Goal: Transaction & Acquisition: Subscribe to service/newsletter

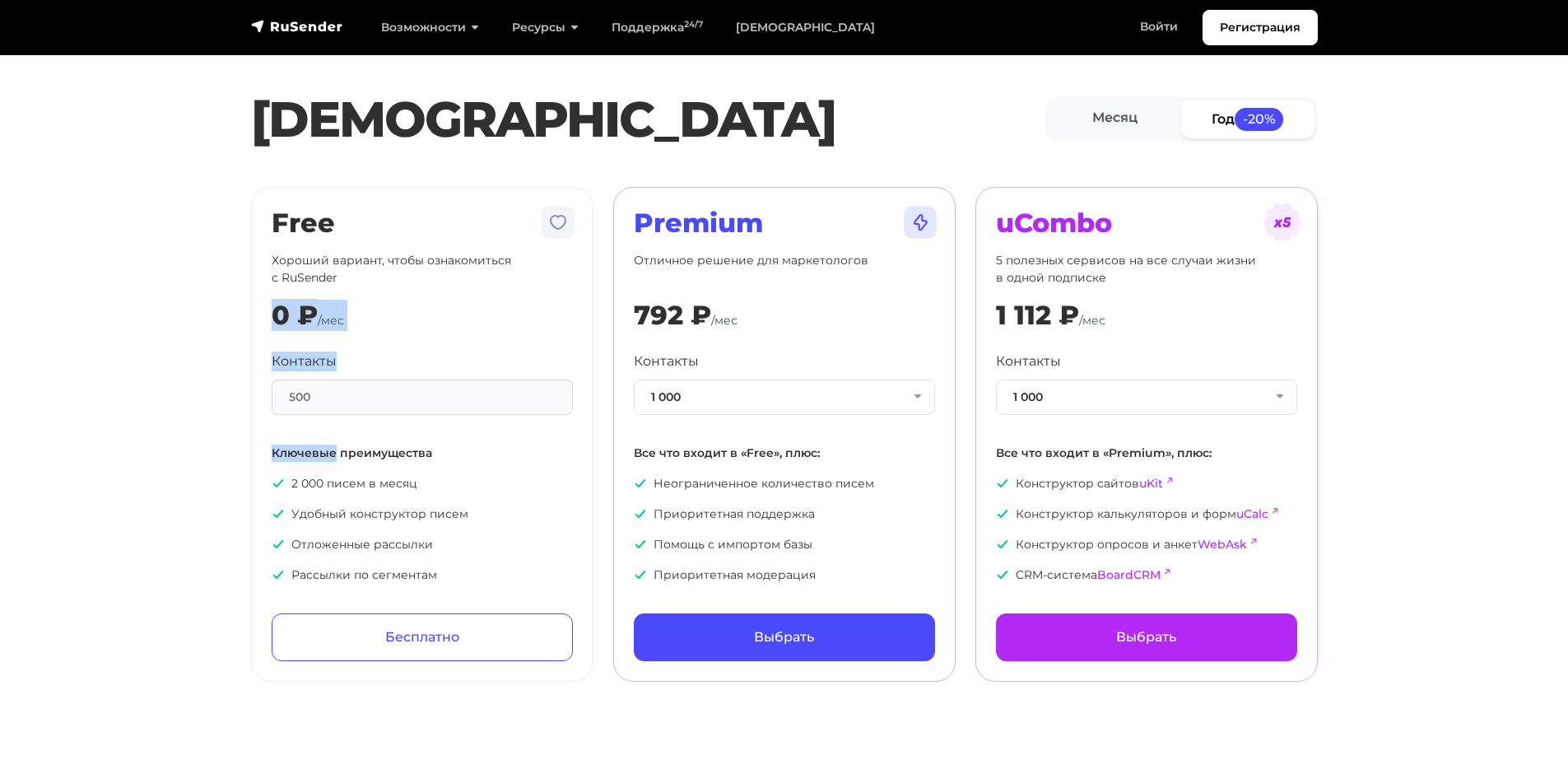
drag, startPoint x: 293, startPoint y: 348, endPoint x: 336, endPoint y: 452, distance: 112.5
click at [336, 452] on section "[PERSON_NAME] Год -20% Free Хороший вариант, чтобы ознакомиться с RuSender 0 ₽ …" at bounding box center [784, 351] width 1568 height 662
click at [312, 448] on p "Ключевые преимущества" at bounding box center [422, 452] width 301 height 17
drag, startPoint x: 312, startPoint y: 448, endPoint x: 258, endPoint y: 304, distance: 153.8
click at [258, 304] on div "Free Хороший вариант, чтобы ознакомиться с RuSender 0 ₽ /мес Контакты 500 Ключе…" at bounding box center [422, 434] width 342 height 495
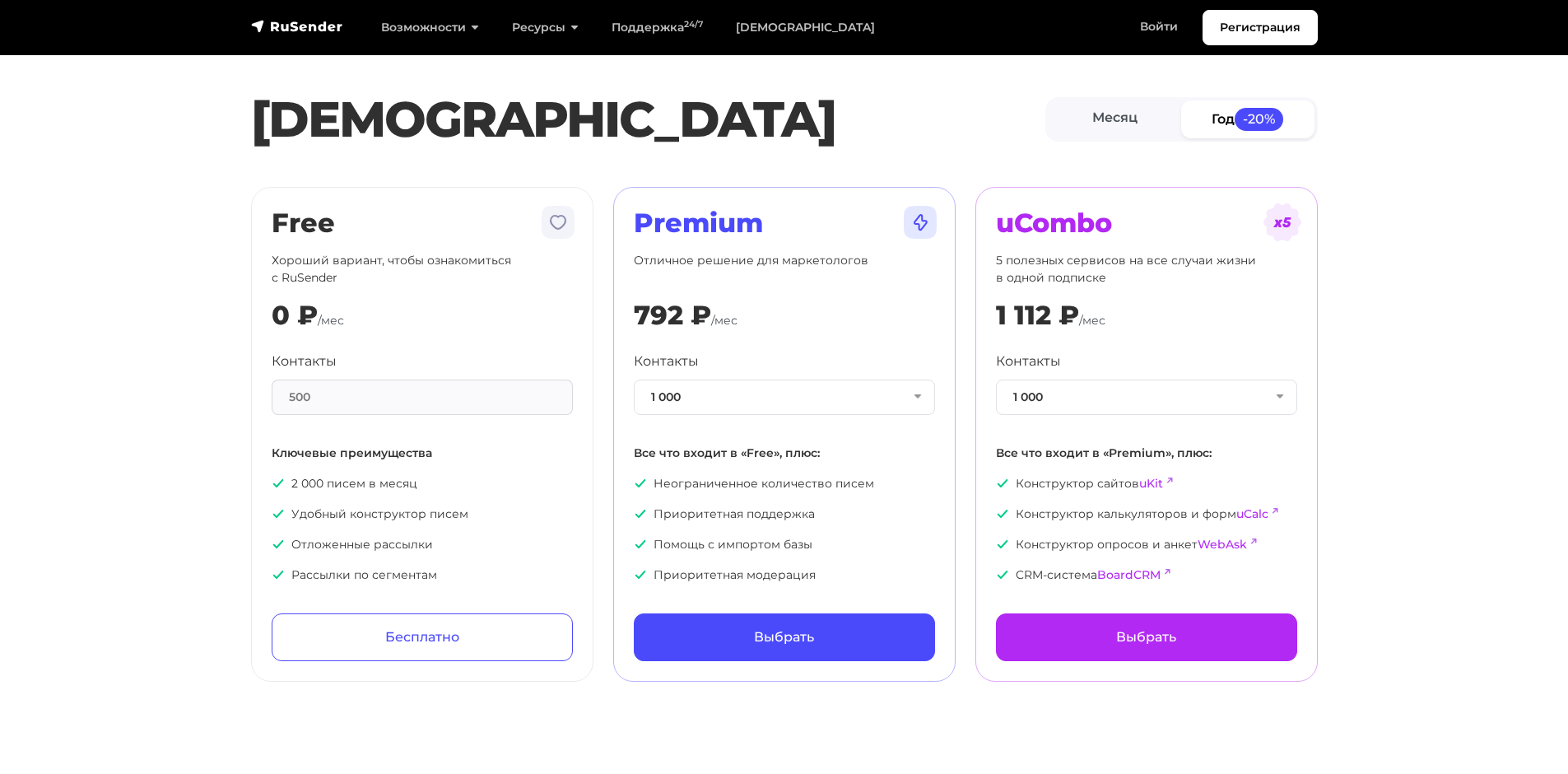
click at [331, 257] on p "Хороший вариант, чтобы ознакомиться с RuSender" at bounding box center [422, 269] width 301 height 35
drag, startPoint x: 331, startPoint y: 257, endPoint x: 366, endPoint y: 471, distance: 216.8
click at [341, 395] on div "Free Хороший вариант, чтобы ознакомиться с RuSender 0 ₽ /мес Контакты 500 Ключе…" at bounding box center [422, 434] width 301 height 453
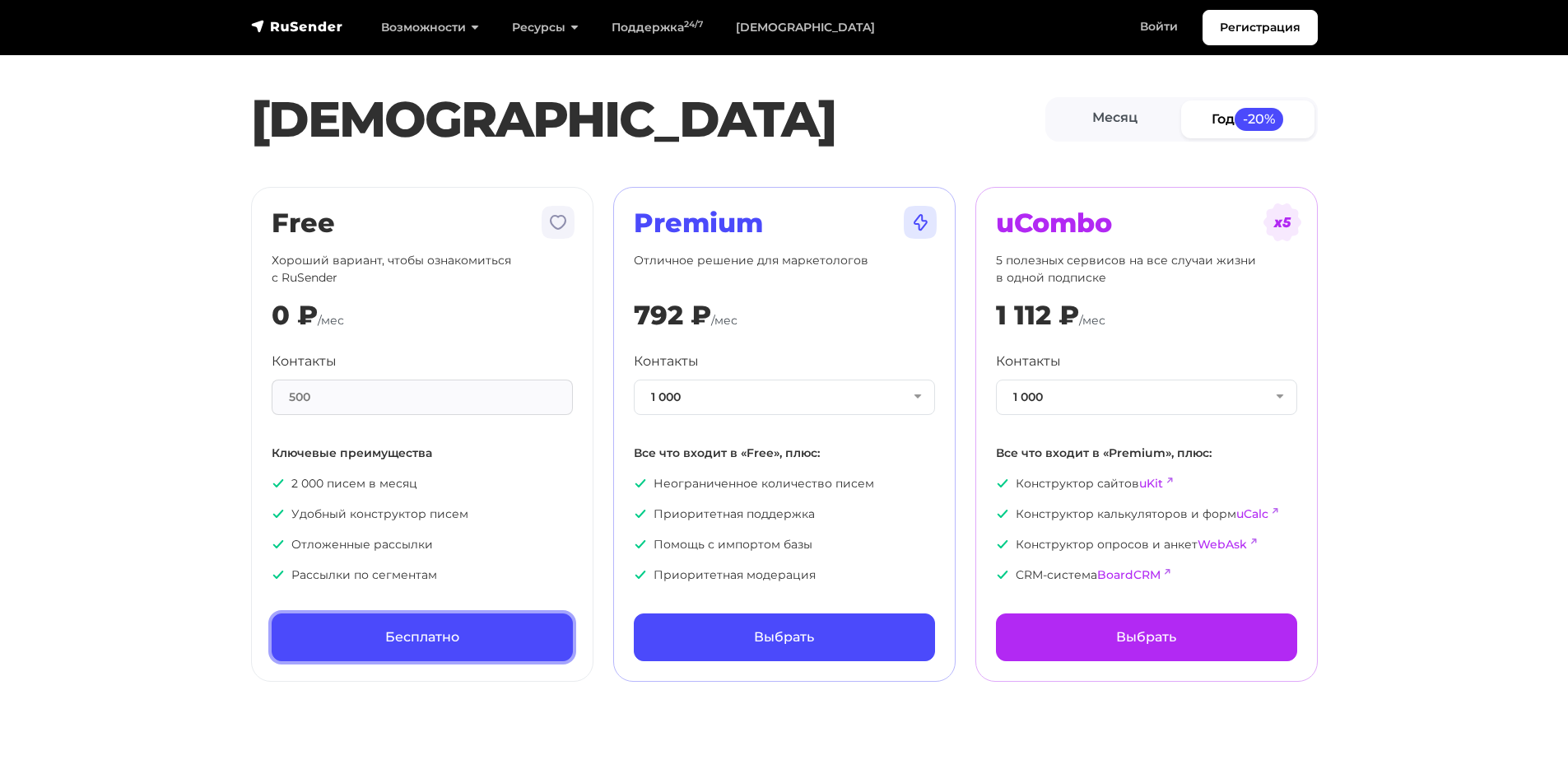
click at [435, 637] on link "Бесплатно" at bounding box center [422, 637] width 301 height 48
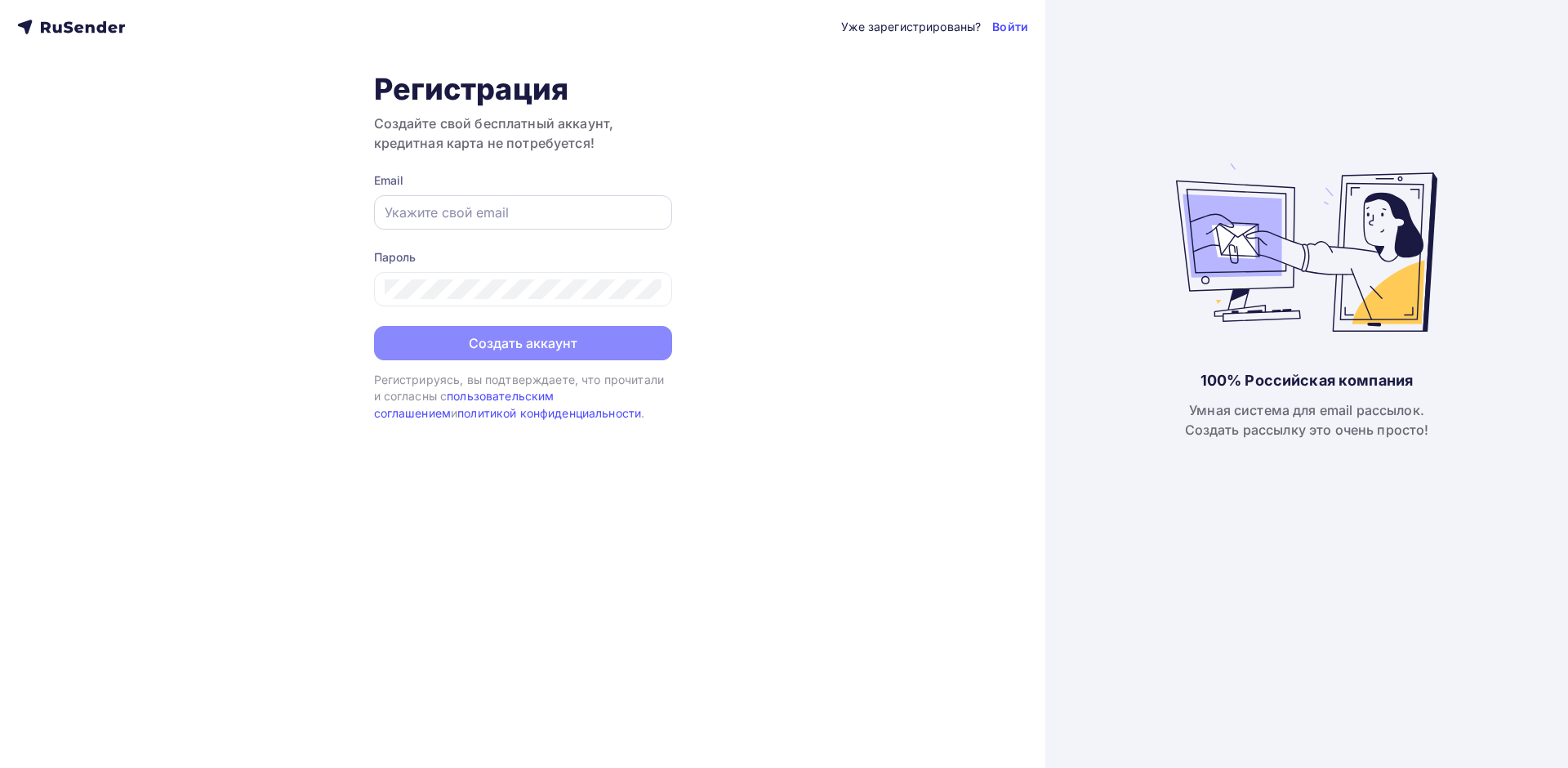
click at [460, 218] on input "text" at bounding box center [523, 213] width 277 height 20
click at [182, 304] on div "Уже зарегистрированы? Войти Регистрация Создайте свой бесплатный аккаунт, креди…" at bounding box center [523, 384] width 1046 height 768
drag, startPoint x: 723, startPoint y: 268, endPoint x: 676, endPoint y: 524, distance: 260.3
click at [676, 524] on div "Уже зарегистрированы? Войти Регистрация Создайте свой бесплатный аккаунт, креди…" at bounding box center [523, 384] width 1046 height 768
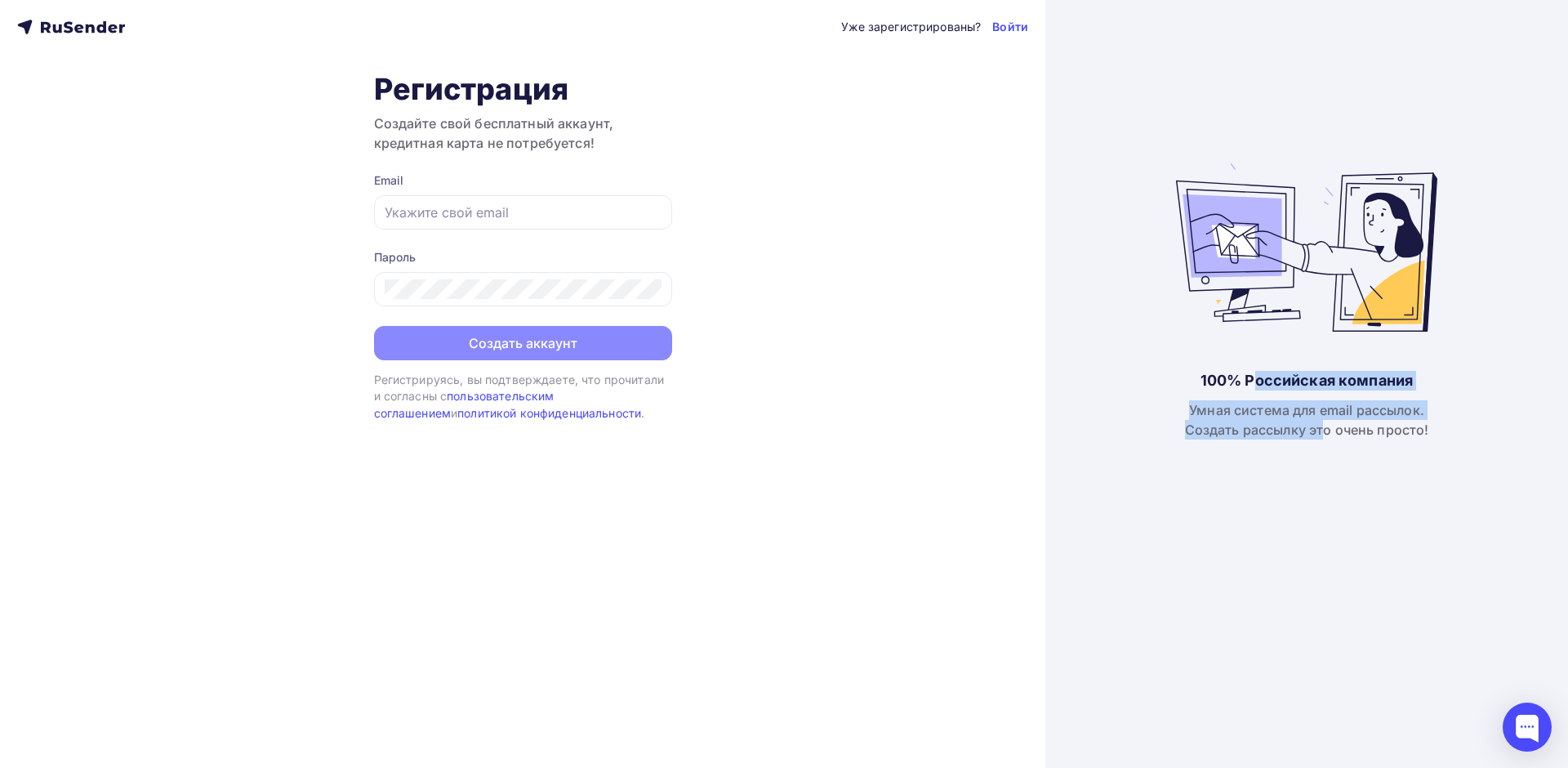
drag, startPoint x: 1254, startPoint y: 382, endPoint x: 1374, endPoint y: 548, distance: 204.8
click at [1337, 544] on div "100% Российская компания Умная система для email рассылок. Создать рассылку это…" at bounding box center [1307, 384] width 523 height 768
click at [1417, 548] on div "100% Российская компания Умная система для email рассылок. Создать рассылку это…" at bounding box center [1307, 384] width 523 height 768
drag, startPoint x: 1417, startPoint y: 548, endPoint x: 1189, endPoint y: 369, distance: 289.9
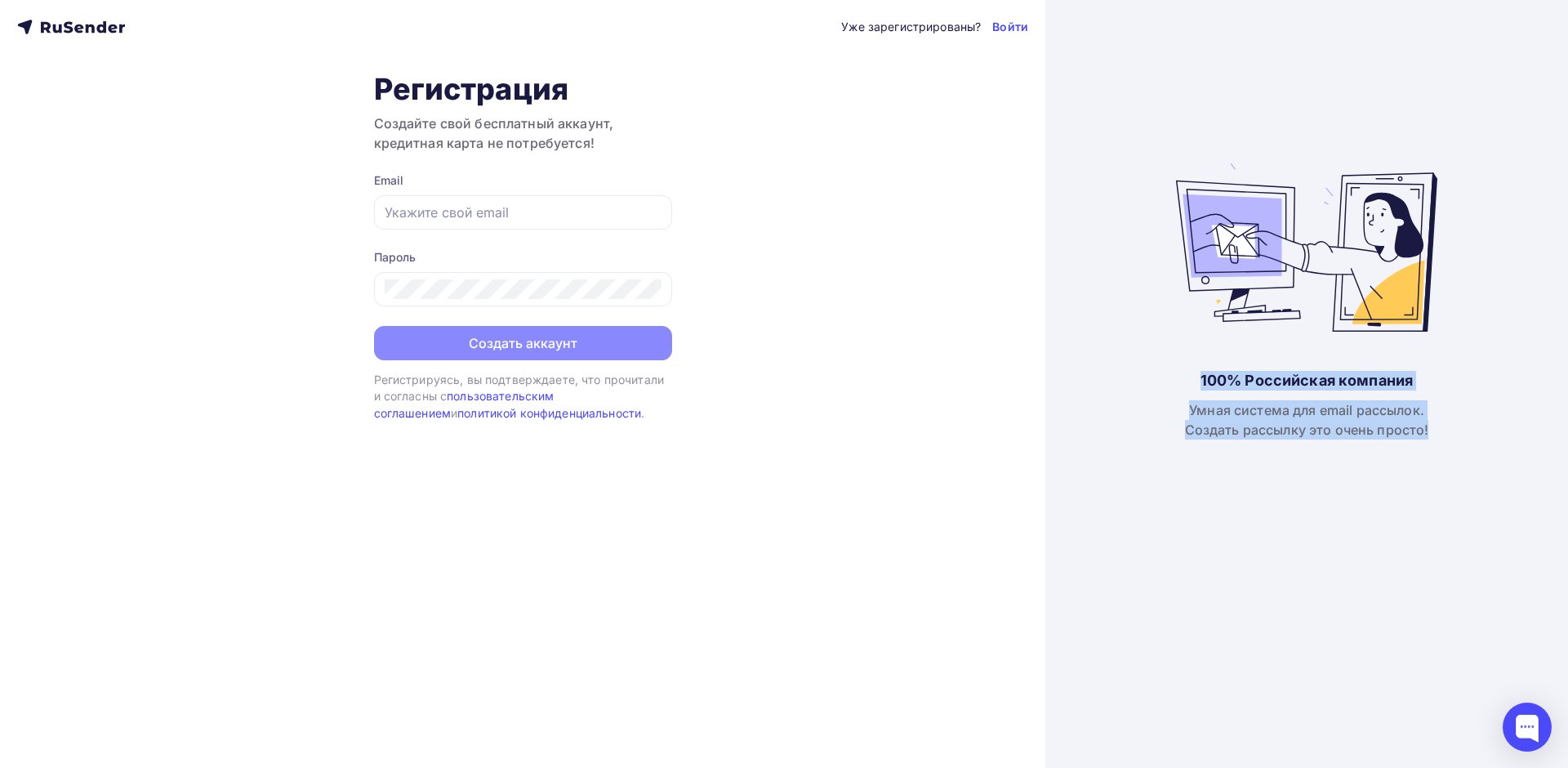
click at [1189, 369] on div "100% Российская компания Умная система для email рассылок. Создать рассылку это…" at bounding box center [1307, 384] width 523 height 768
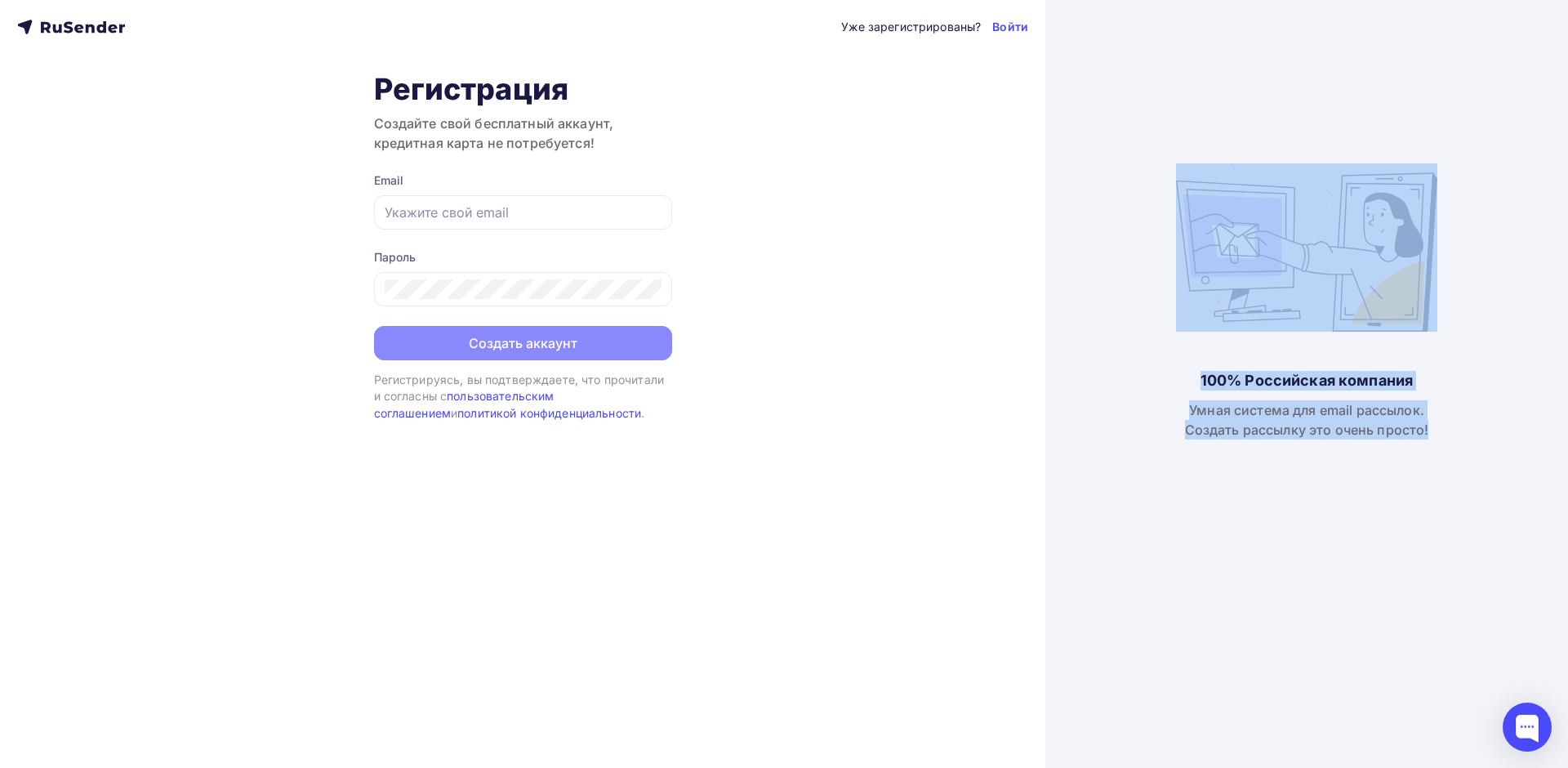
drag, startPoint x: 1304, startPoint y: 390, endPoint x: 1462, endPoint y: 442, distance: 166.3
click at [1462, 442] on div "100% Российская компания Умная система для email рассылок. Создать рассылку это…" at bounding box center [1307, 384] width 523 height 768
click at [1410, 426] on div "Умная система для email рассылок. Создать рассылку это очень просто!" at bounding box center [1307, 420] width 245 height 40
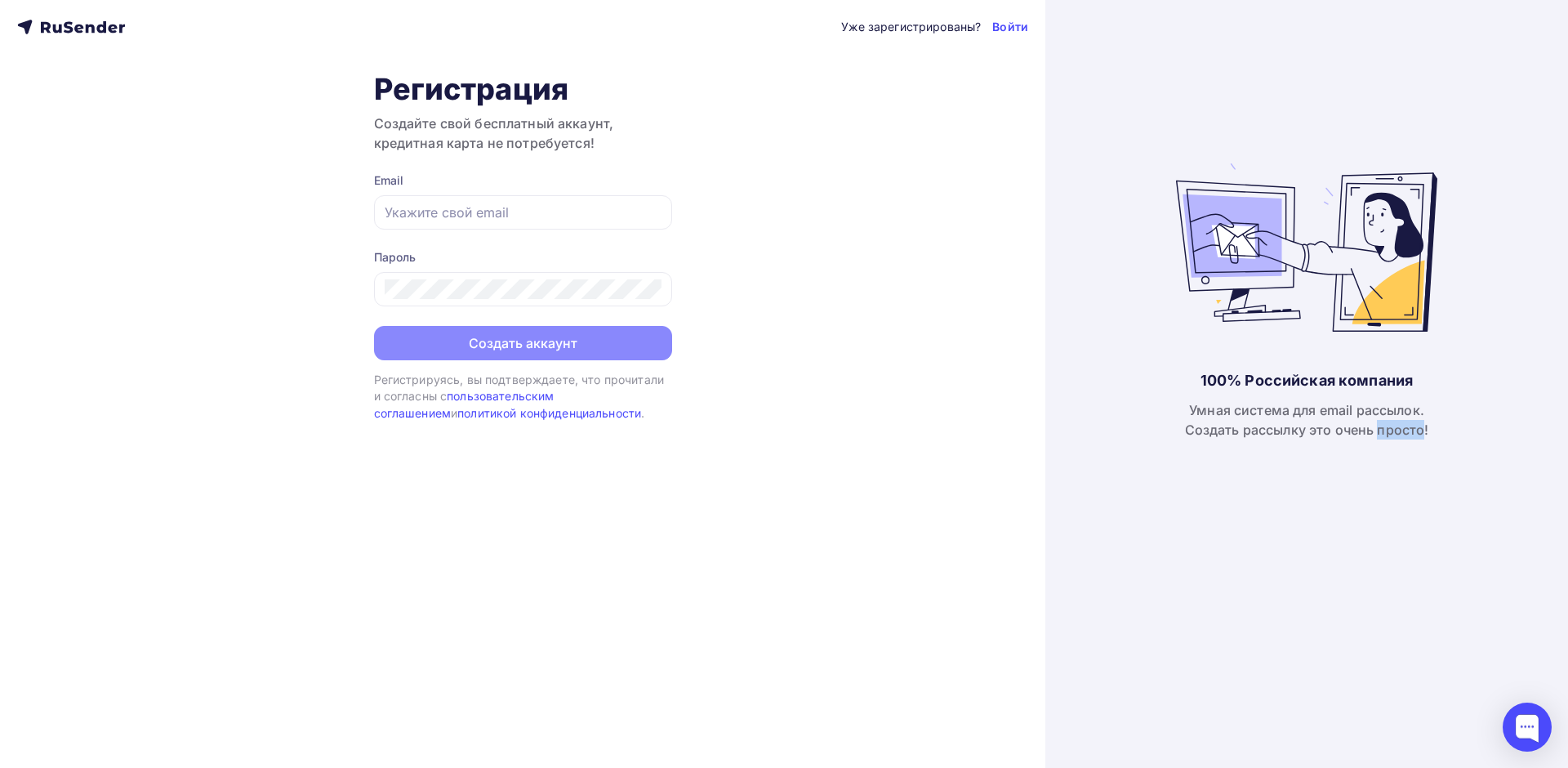
click at [1410, 426] on div "Умная система для email рассылок. Создать рассылку это очень просто!" at bounding box center [1307, 420] width 245 height 40
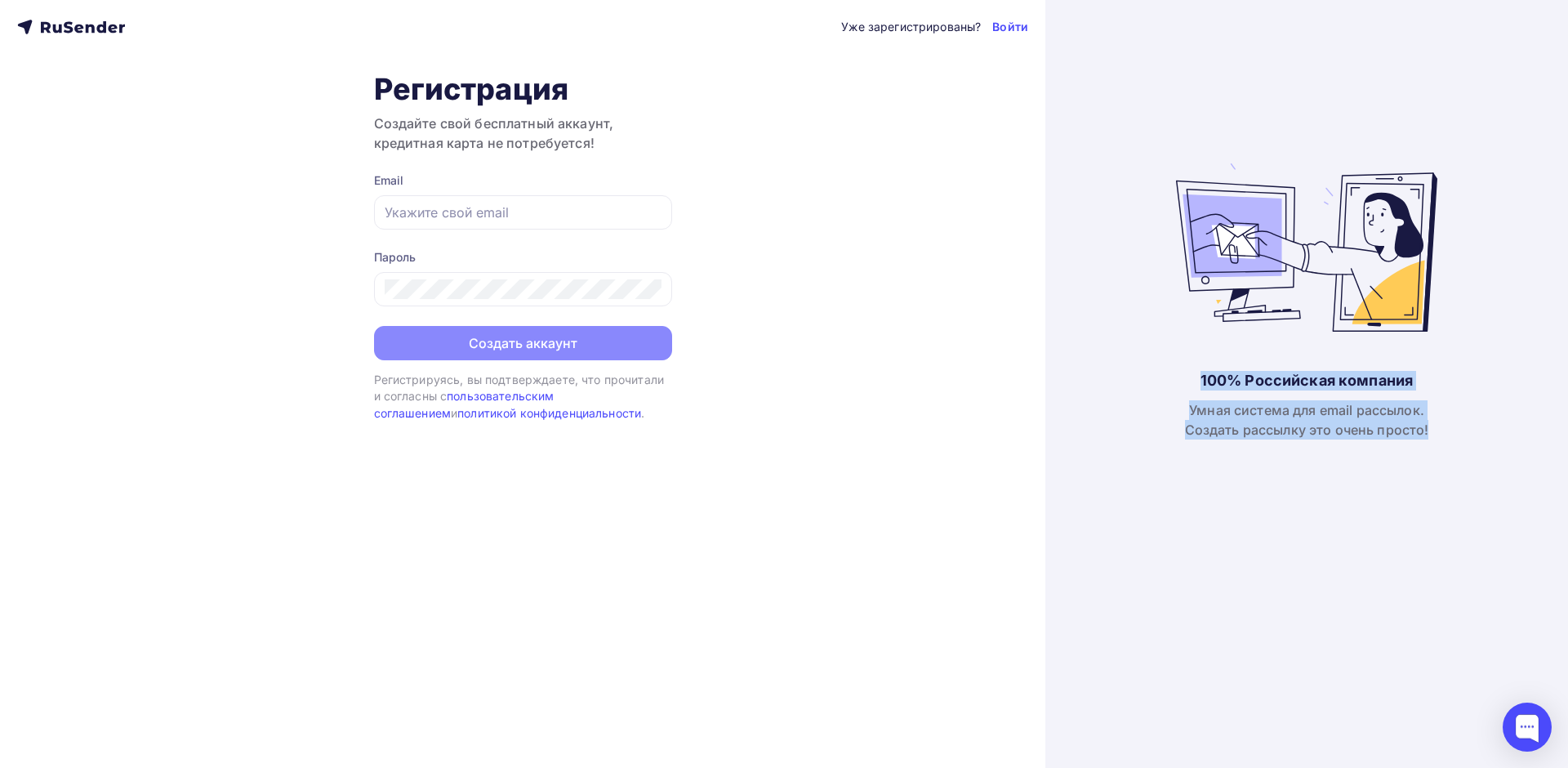
drag, startPoint x: 1410, startPoint y: 426, endPoint x: 1351, endPoint y: 375, distance: 78.0
click at [1351, 375] on div "100% Российская компания Умная система для email рассылок. Создать рассылку это…" at bounding box center [1307, 384] width 523 height 768
click at [1351, 375] on div "100% Российская компания" at bounding box center [1307, 381] width 212 height 20
drag, startPoint x: 1351, startPoint y: 375, endPoint x: 1364, endPoint y: 433, distance: 59.4
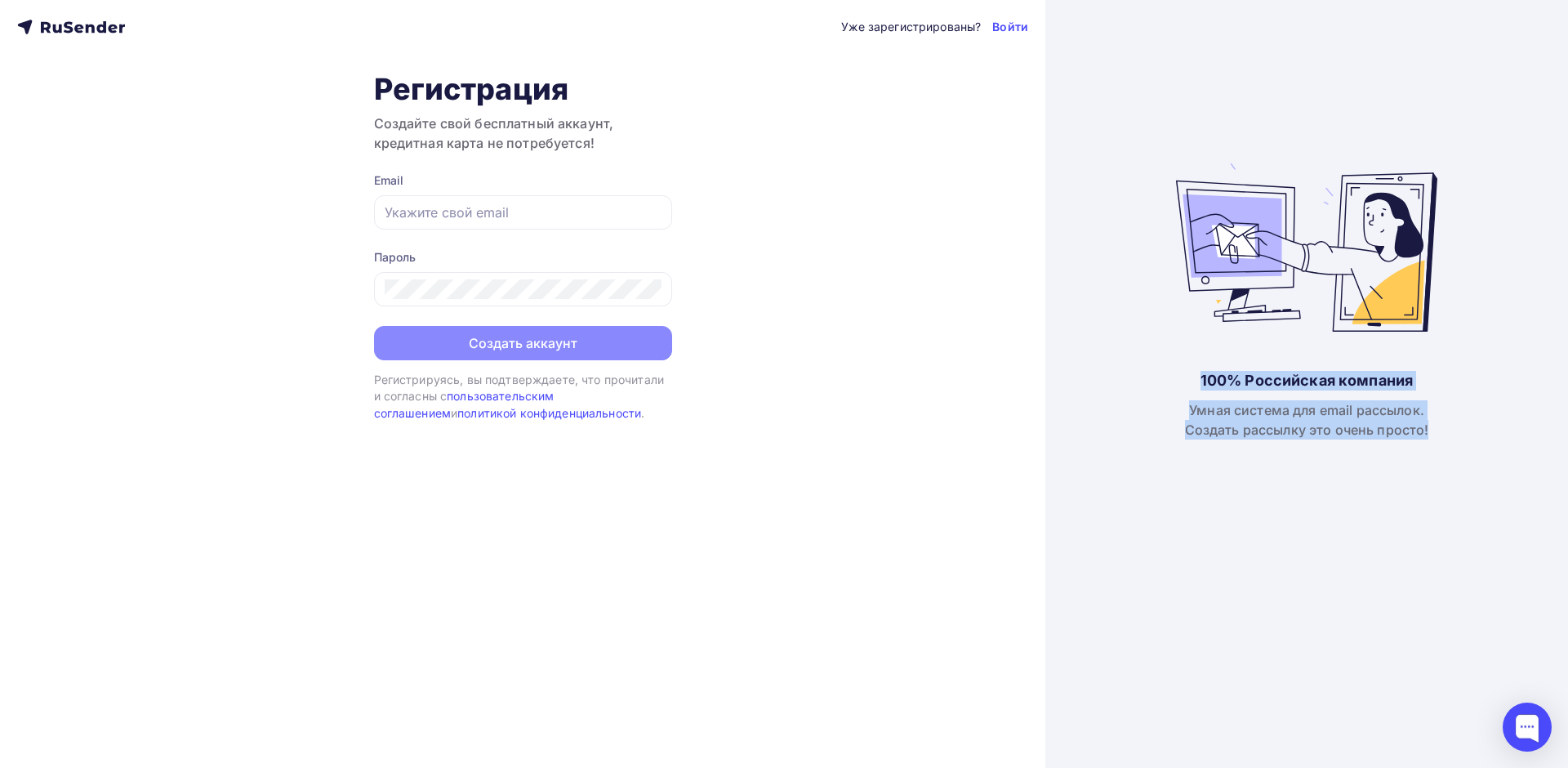
click at [1364, 433] on div "100% Российская компания Умная система для email рассылок. Создать рассылку это…" at bounding box center [1307, 384] width 523 height 768
click at [1364, 433] on div "Умная система для email рассылок. Создать рассылку это очень просто!" at bounding box center [1307, 420] width 245 height 40
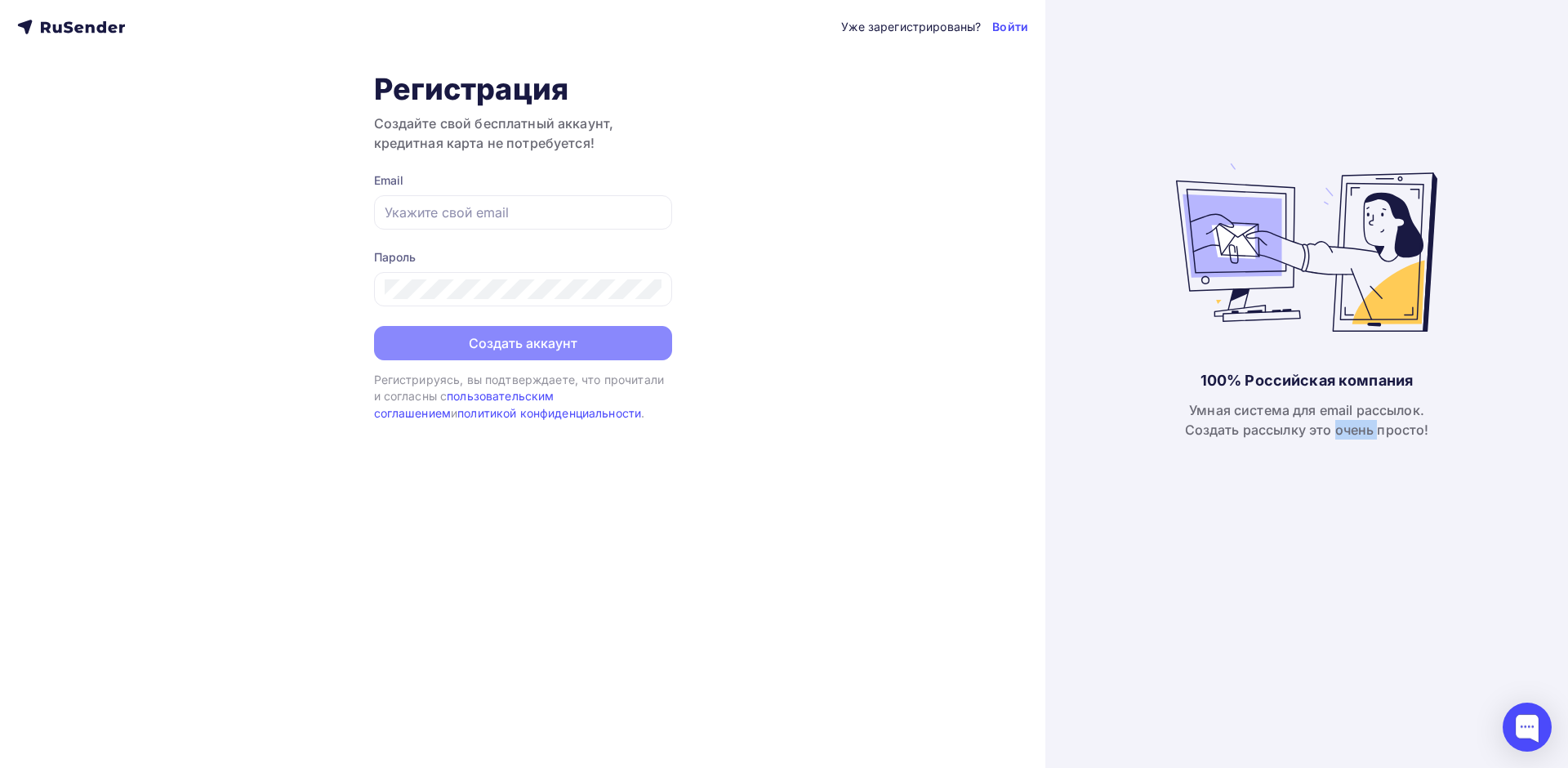
click at [1364, 433] on div "Умная система для email рассылок. Создать рассылку это очень просто!" at bounding box center [1307, 420] width 245 height 40
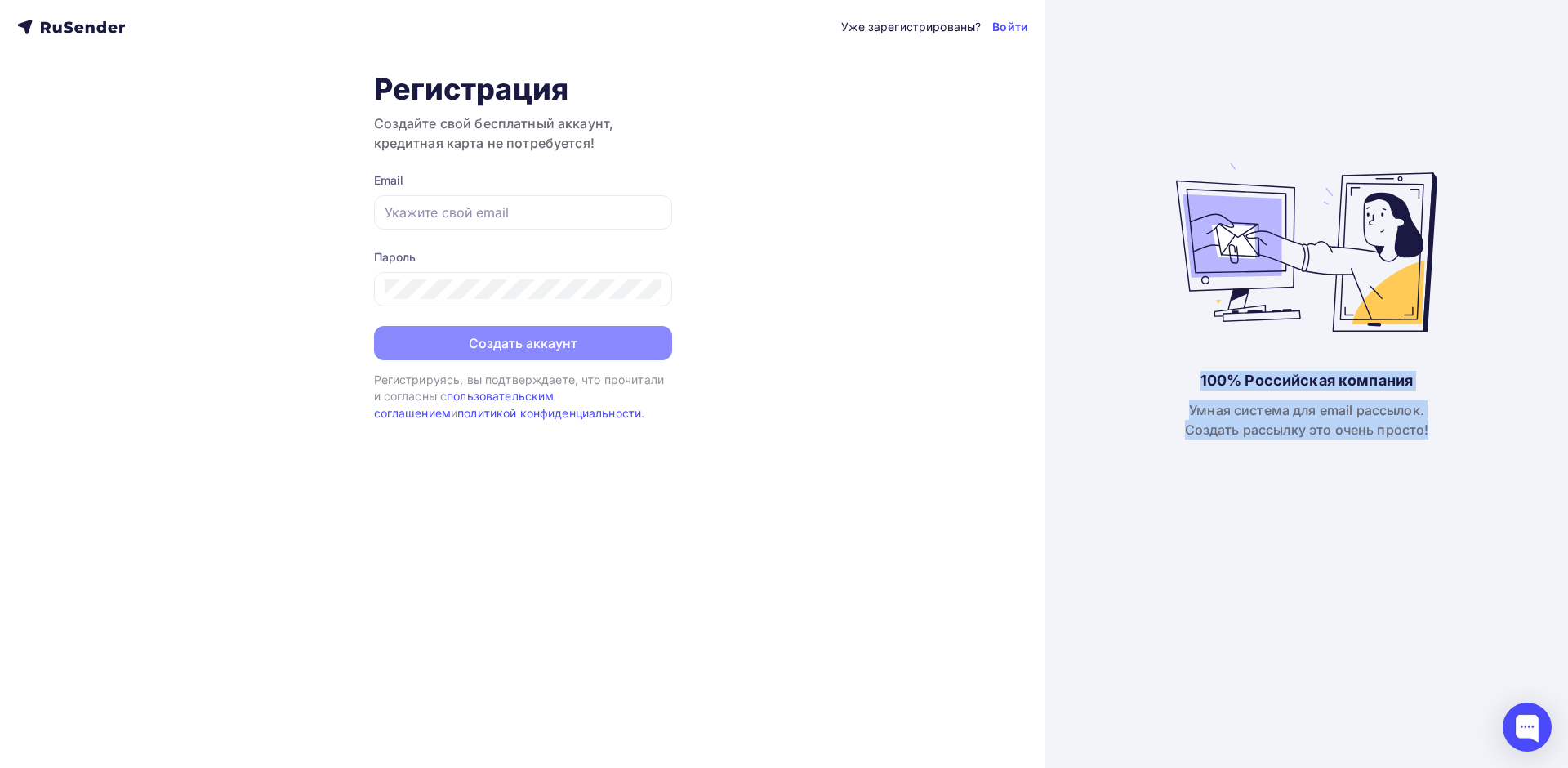
drag, startPoint x: 1364, startPoint y: 433, endPoint x: 1307, endPoint y: 366, distance: 88.0
click at [1307, 366] on div "100% Российская компания Умная система для email рассылок. Создать рассылку это…" at bounding box center [1307, 384] width 523 height 768
click at [1293, 384] on div "100% Российская компания" at bounding box center [1307, 381] width 212 height 20
drag, startPoint x: 1293, startPoint y: 384, endPoint x: 1351, endPoint y: 441, distance: 81.3
click at [1347, 441] on div "100% Российская компания Умная система для email рассылок. Создать рассылку это…" at bounding box center [1307, 384] width 523 height 768
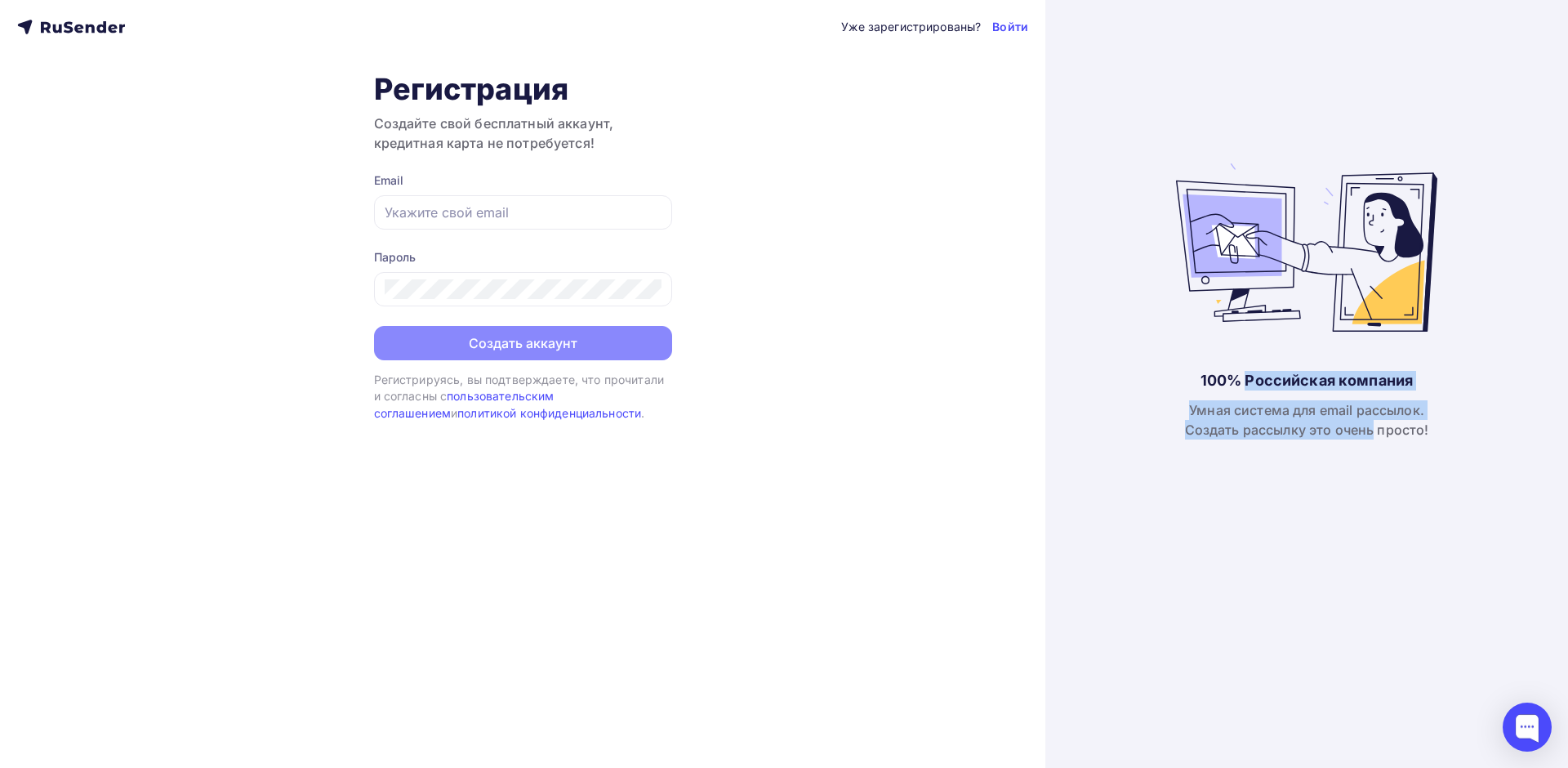
click at [1351, 441] on div "100% Российская компания Умная система для email рассылок. Создать рассылку это…" at bounding box center [1307, 384] width 523 height 768
click at [899, 29] on div "Уже зарегистрированы?" at bounding box center [910, 27] width 140 height 16
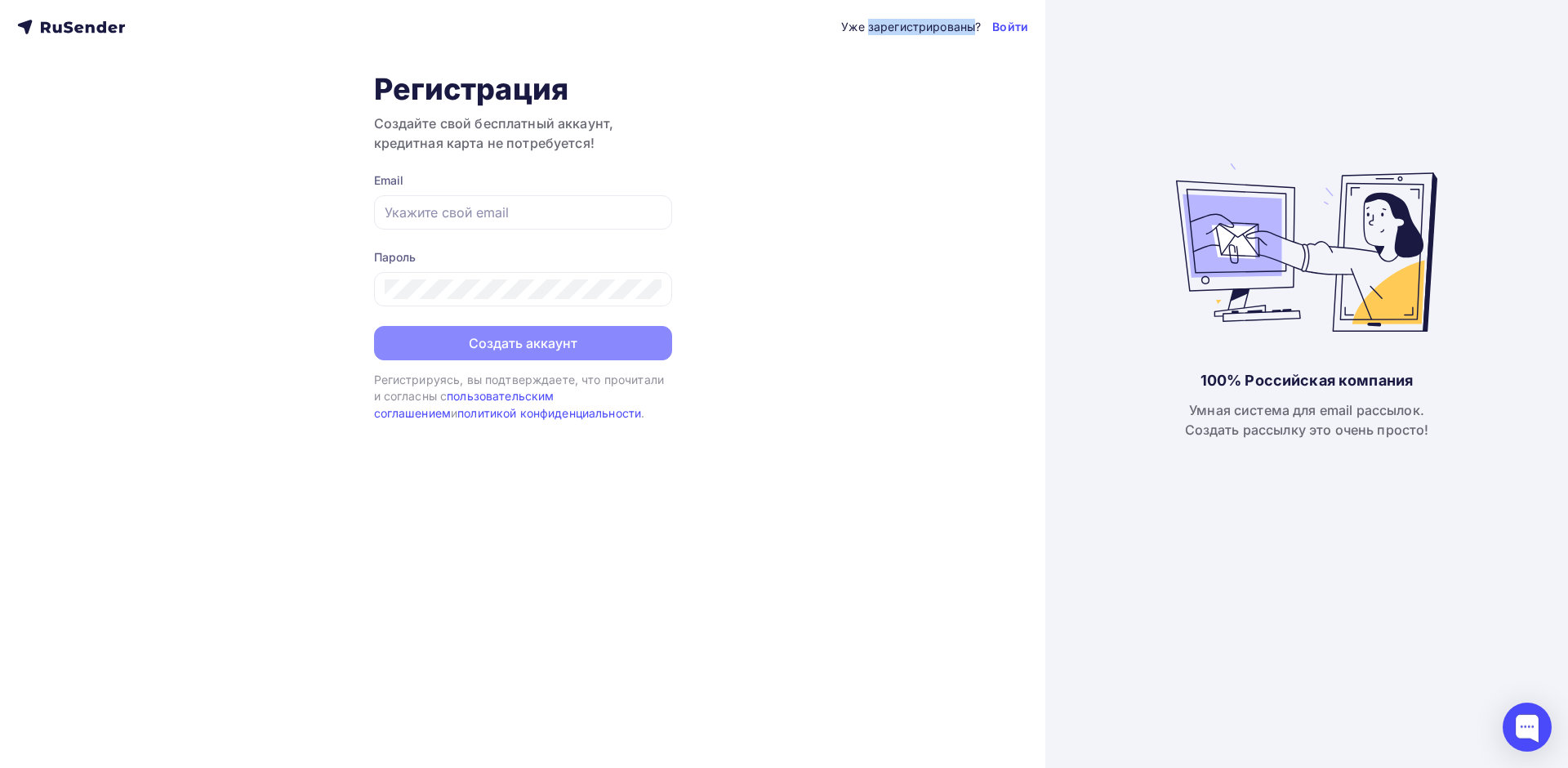
click at [899, 29] on div "Уже зарегистрированы?" at bounding box center [910, 27] width 140 height 16
drag, startPoint x: 899, startPoint y: 29, endPoint x: 1022, endPoint y: 28, distance: 123.0
click at [1022, 28] on div "Уже зарегистрированы? Войти" at bounding box center [934, 27] width 187 height 20
